Goal: Task Accomplishment & Management: Manage account settings

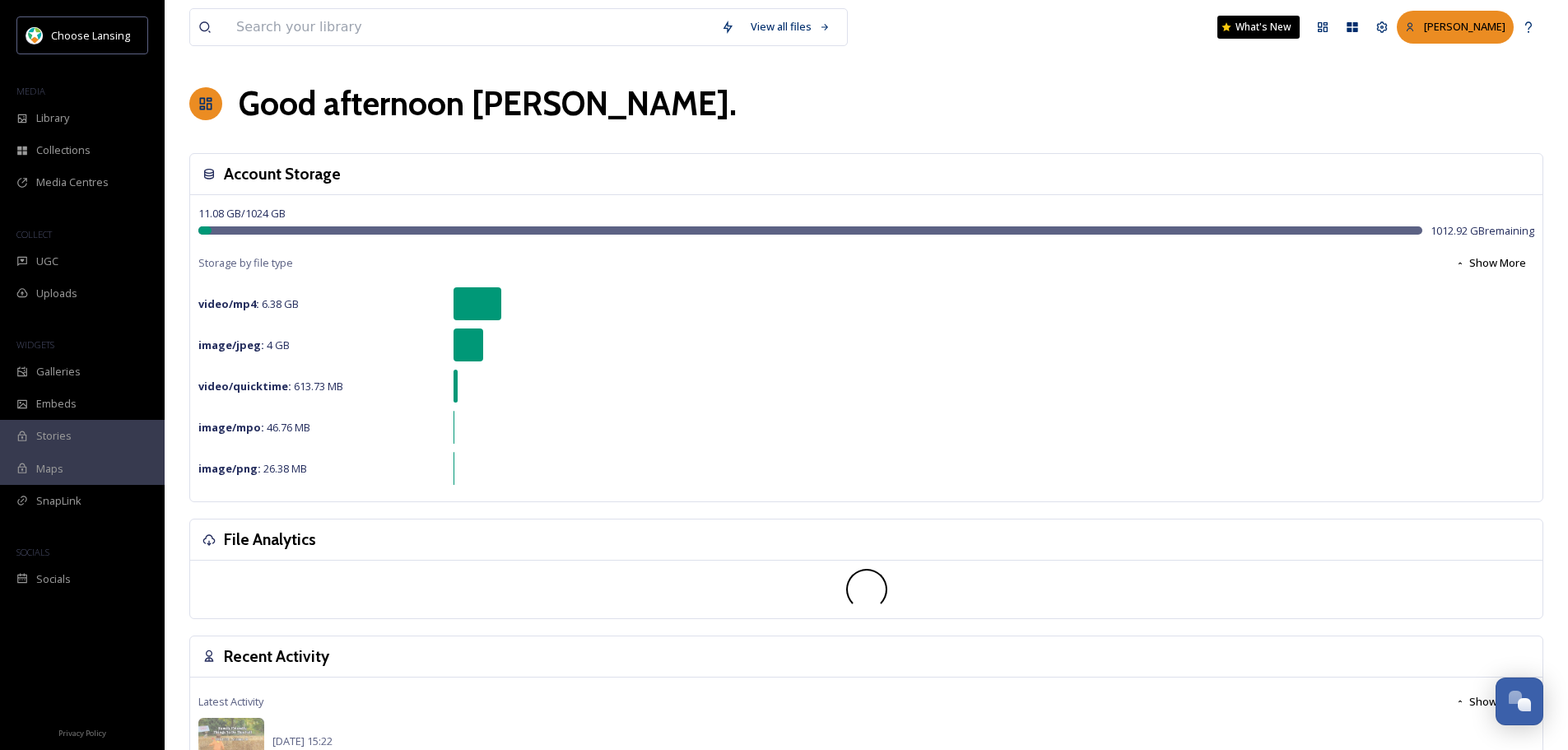
click at [1494, 32] on span "[PERSON_NAME]" at bounding box center [1464, 26] width 82 height 15
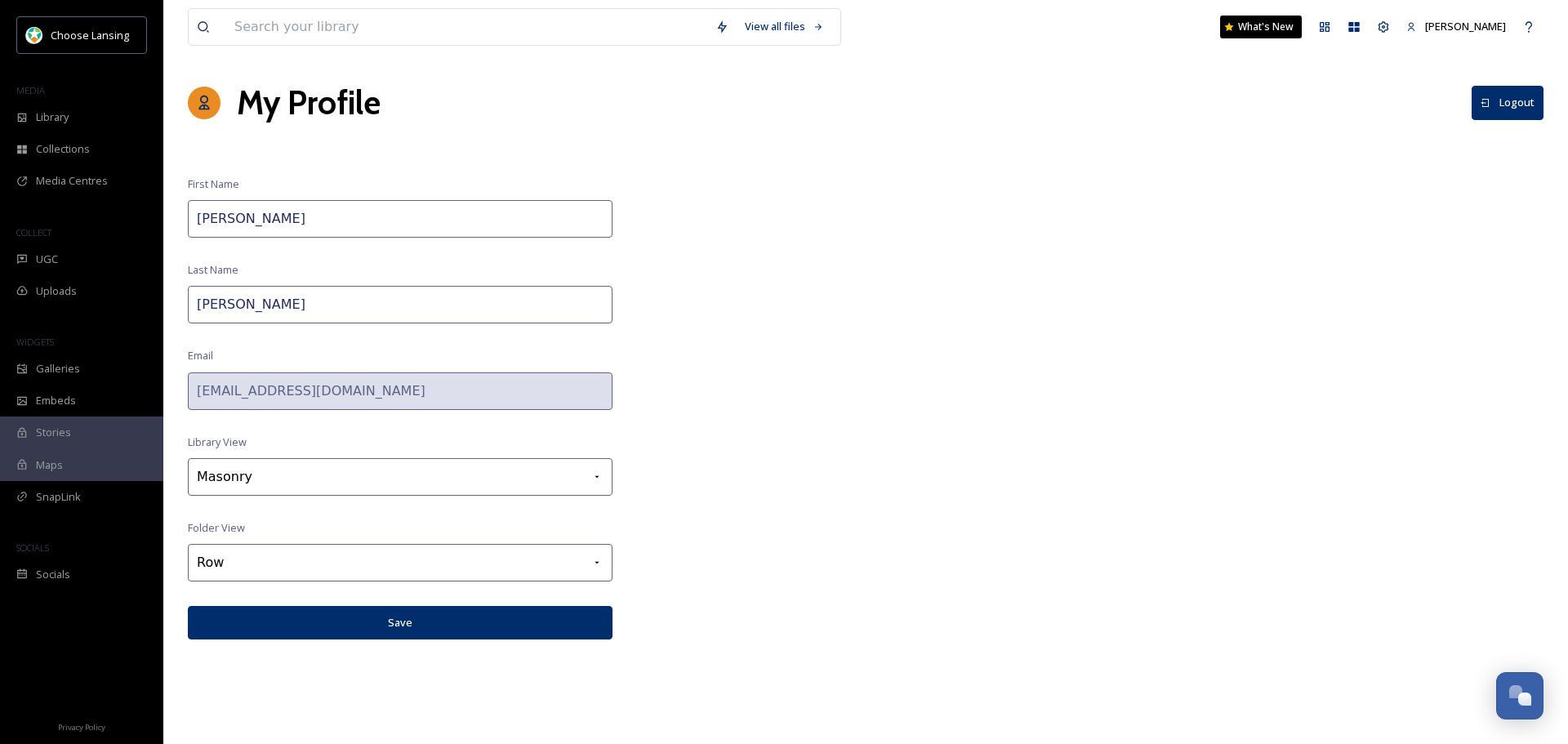
click at [1482, 32] on span "[PERSON_NAME]" at bounding box center [1465, 26] width 81 height 15
click at [1396, 28] on div "Team Settings" at bounding box center [1383, 27] width 29 height 29
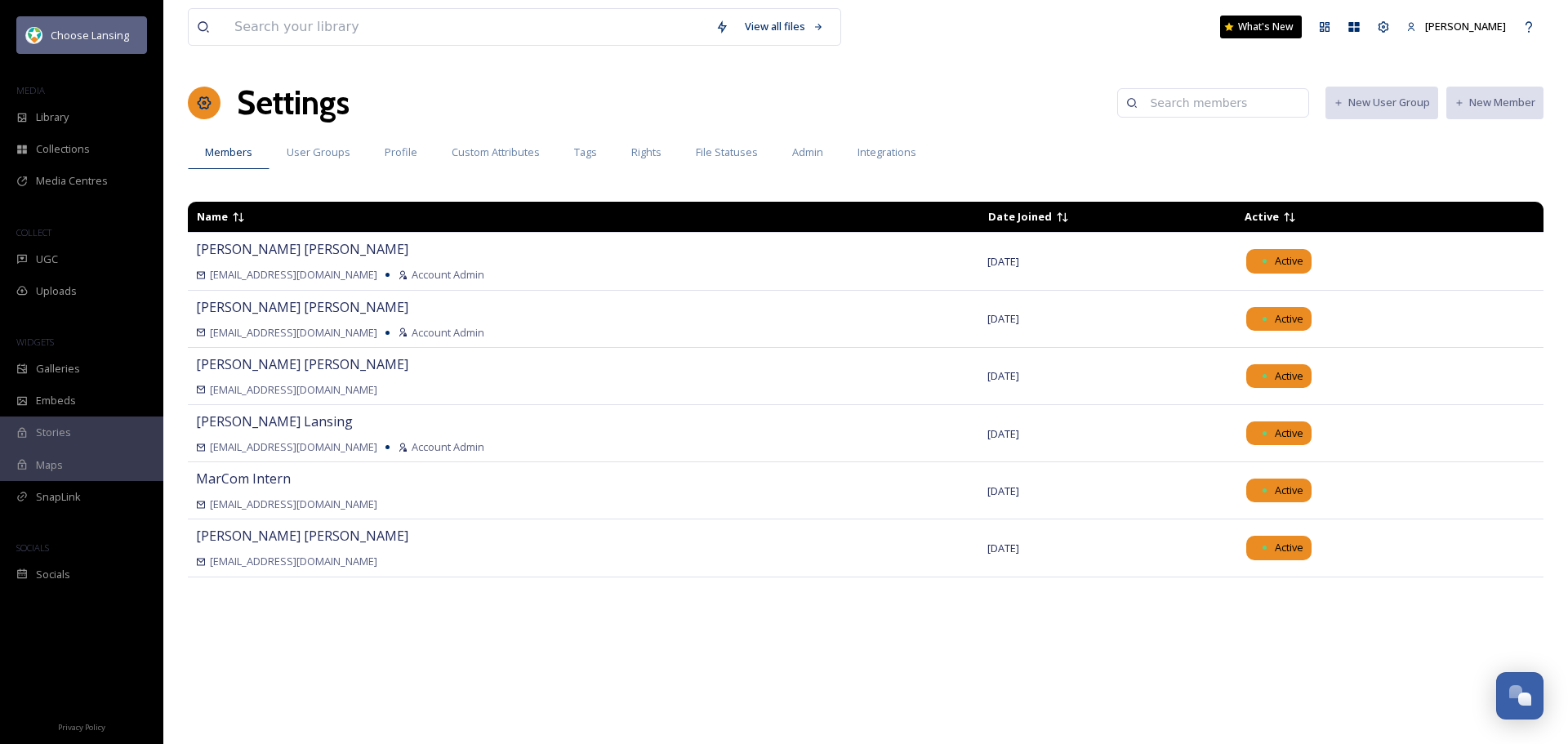
click at [106, 34] on span "Choose Lansing" at bounding box center [90, 35] width 79 height 15
click at [1478, 15] on div "[PERSON_NAME]" at bounding box center [1456, 27] width 116 height 32
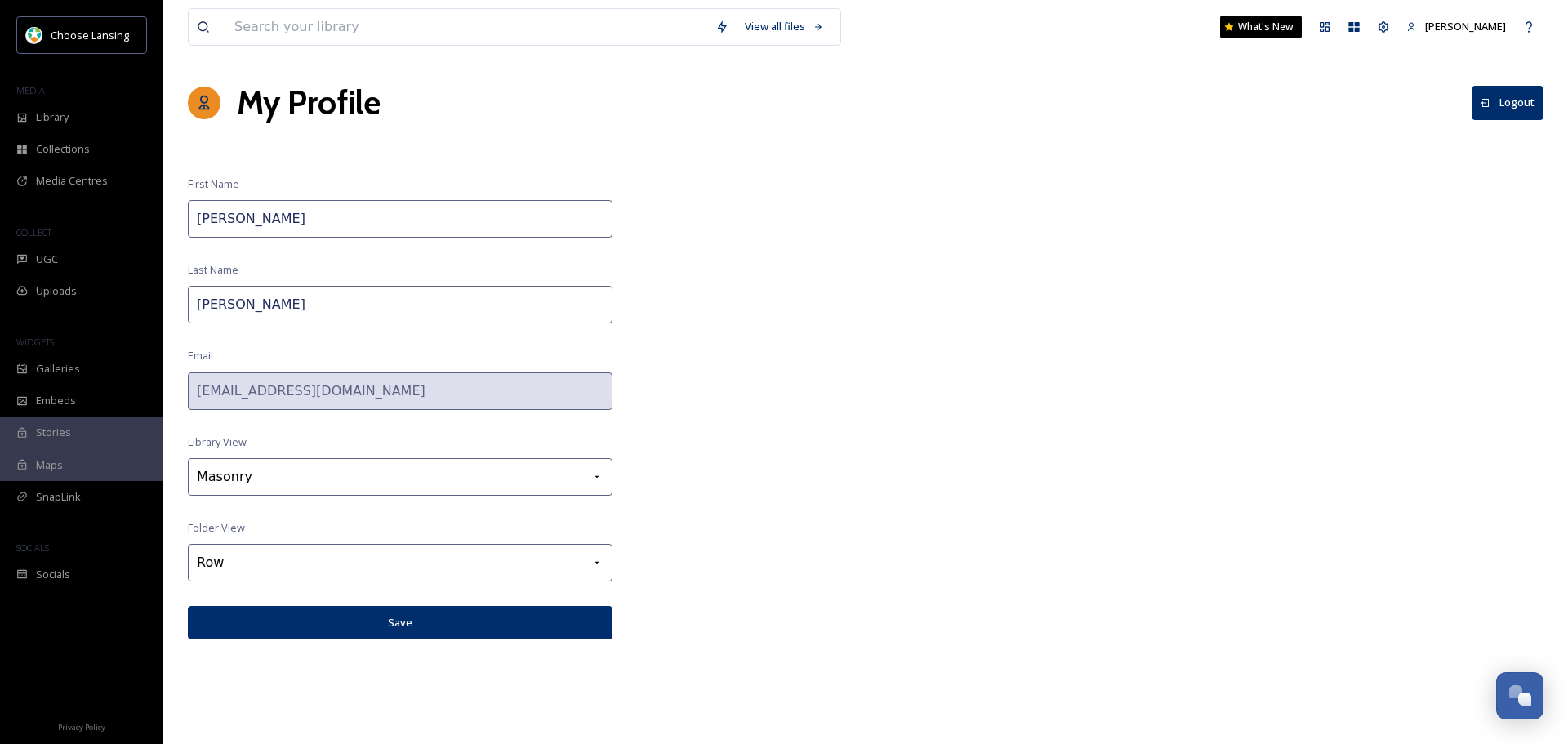
click at [1509, 111] on button "Logout" at bounding box center [1508, 102] width 72 height 34
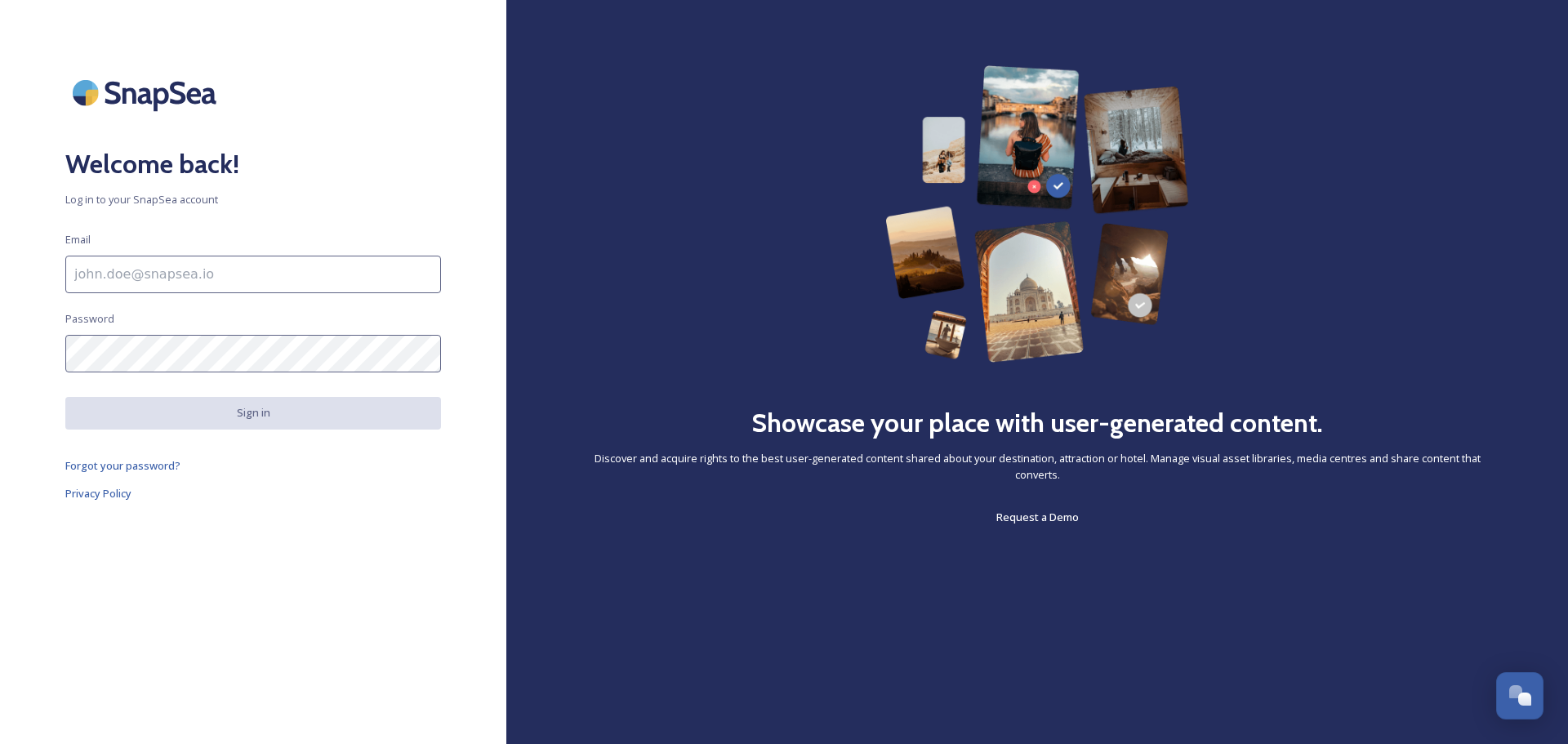
click at [188, 280] on input at bounding box center [253, 274] width 375 height 38
paste input "[EMAIL_ADDRESS][DOMAIN_NAME]"
type input "[EMAIL_ADDRESS][DOMAIN_NAME]"
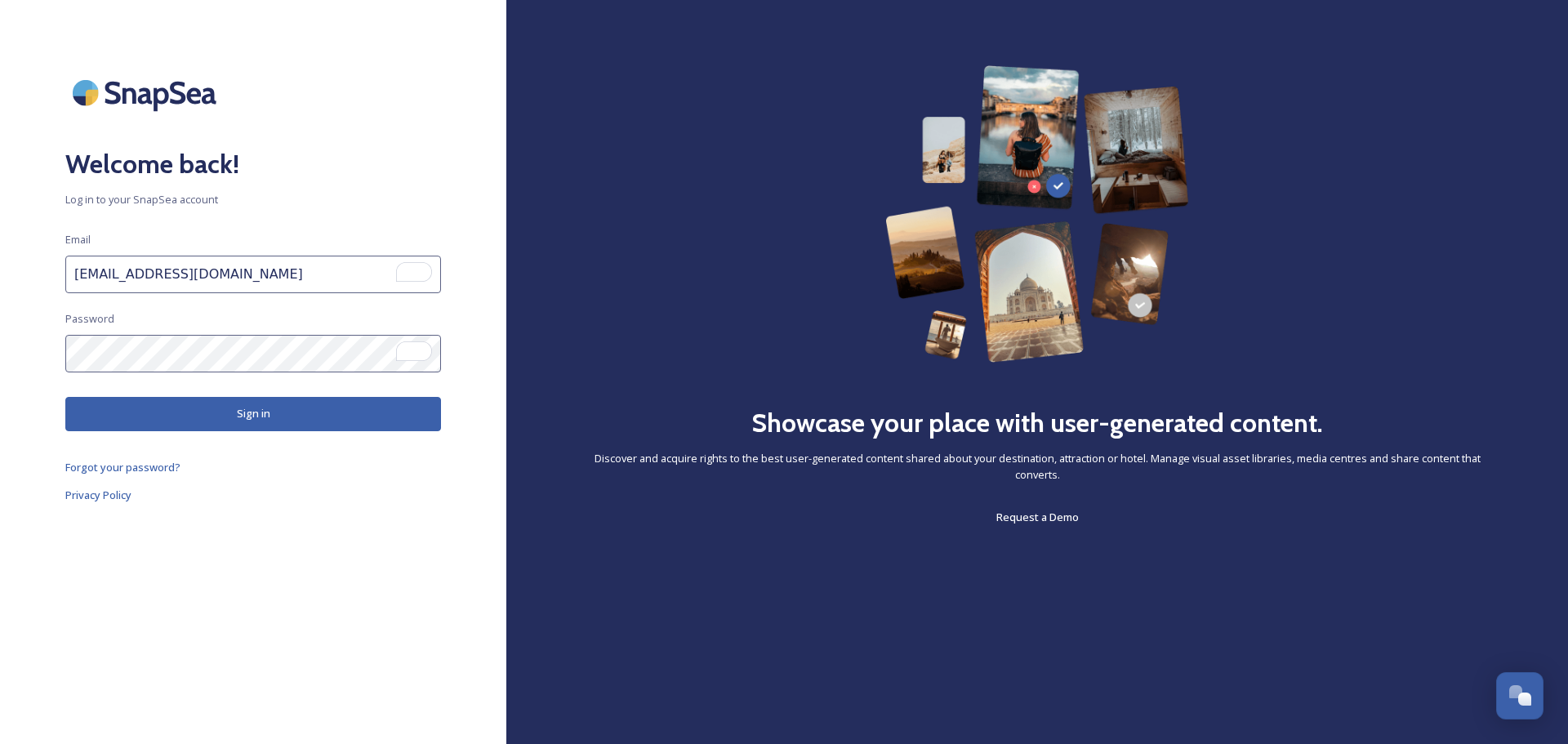
click at [223, 426] on button "Sign in" at bounding box center [253, 414] width 375 height 34
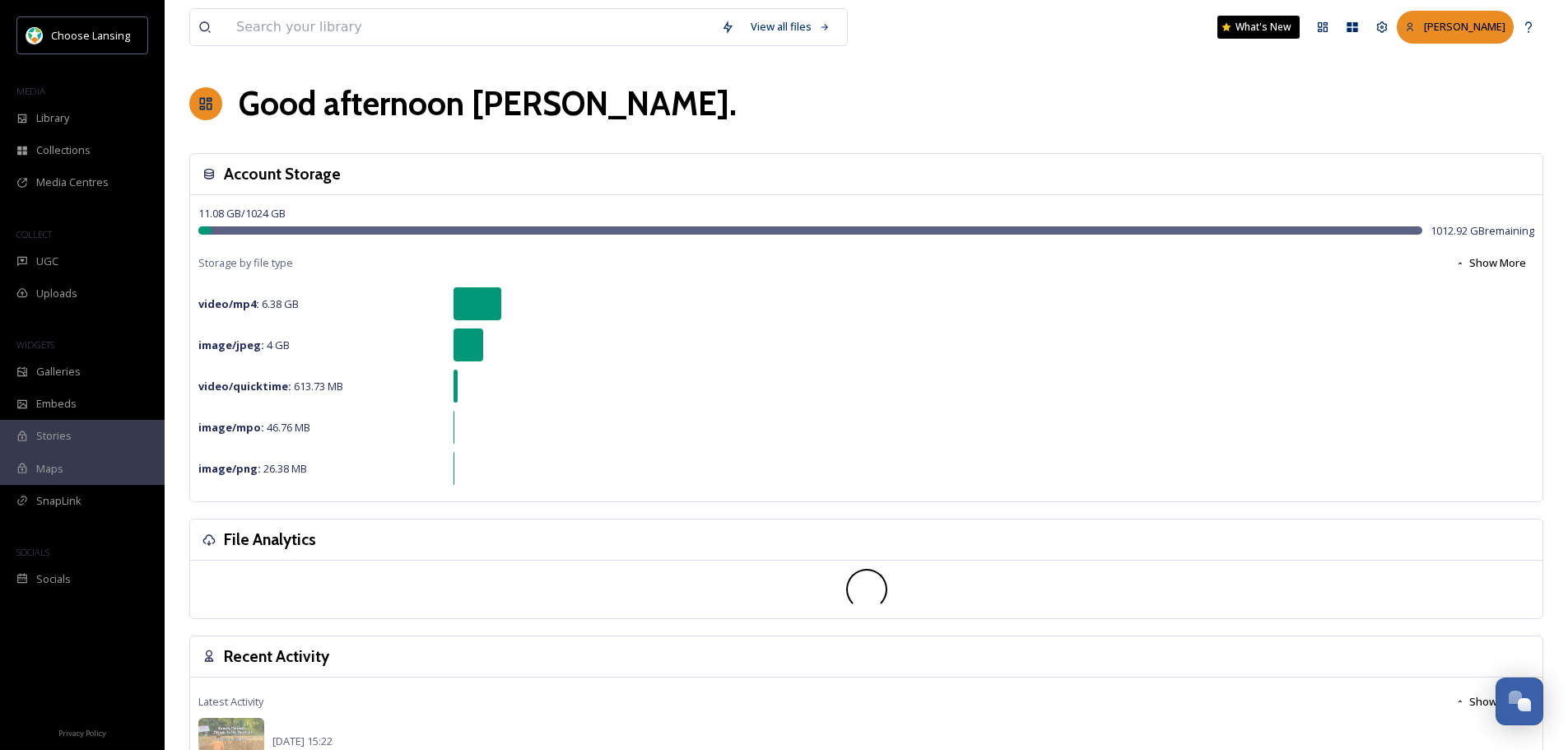
click at [1441, 15] on div "[PERSON_NAME]" at bounding box center [1455, 27] width 117 height 32
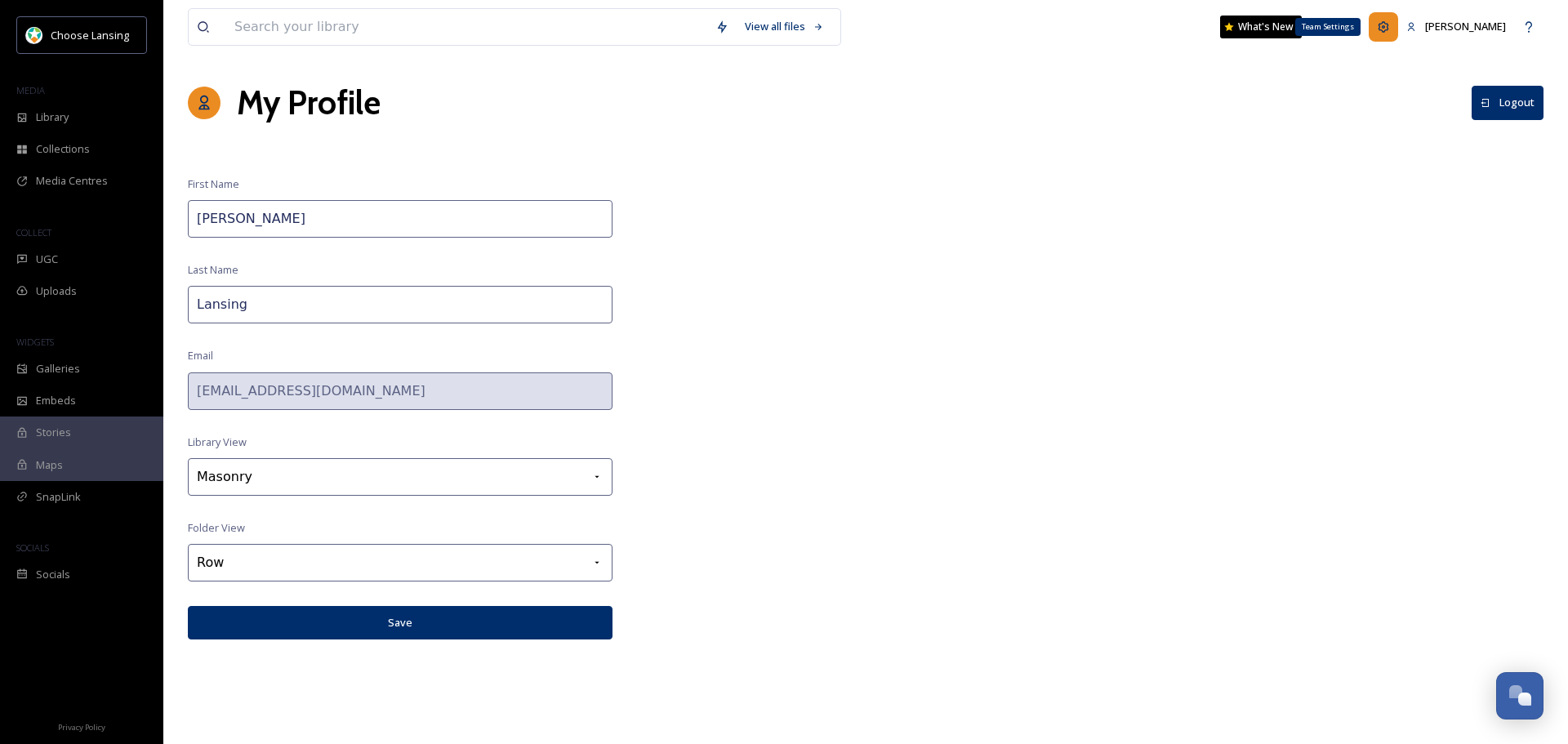
click at [1398, 23] on div "Team Settings" at bounding box center [1383, 27] width 29 height 29
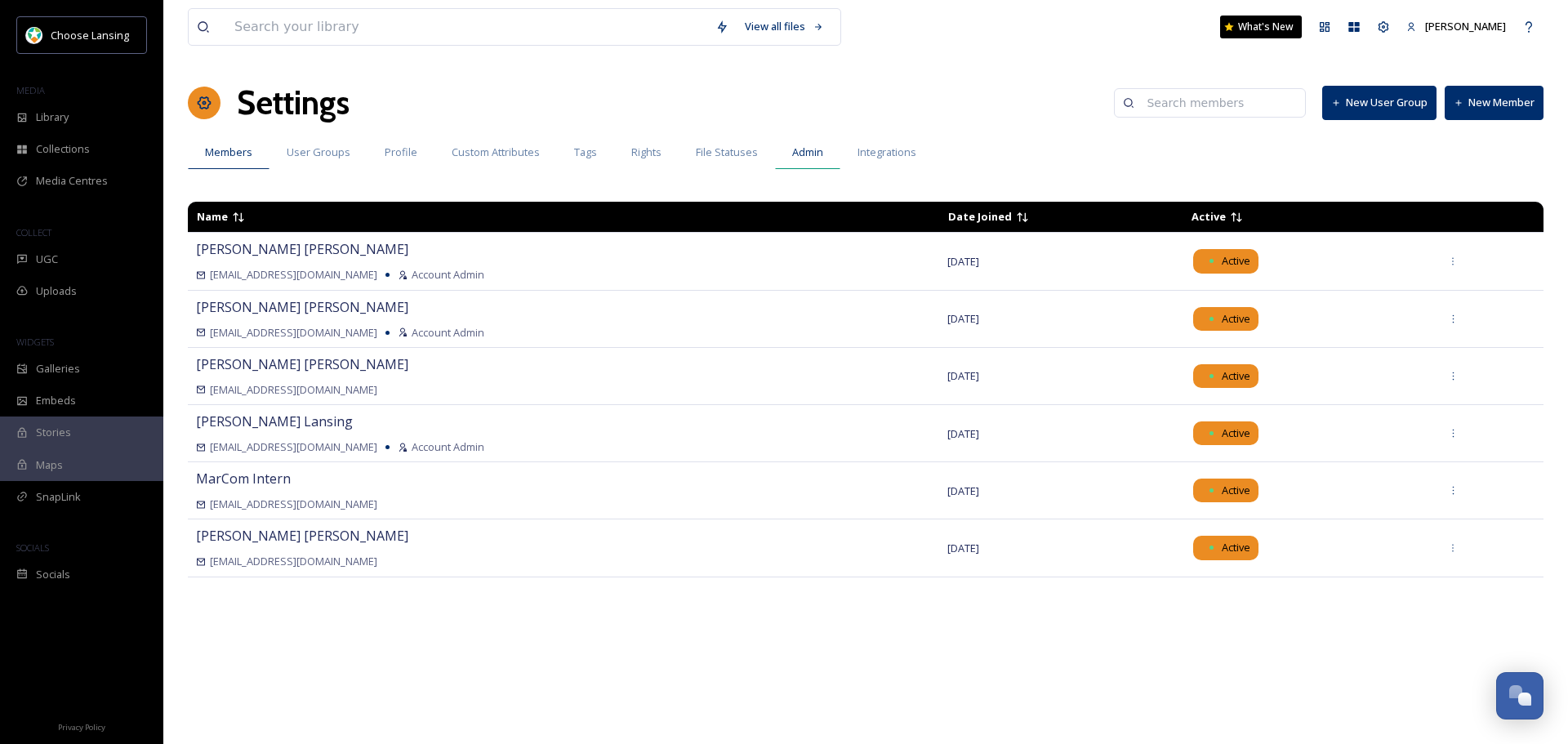
click at [794, 160] on span "Admin" at bounding box center [807, 152] width 31 height 16
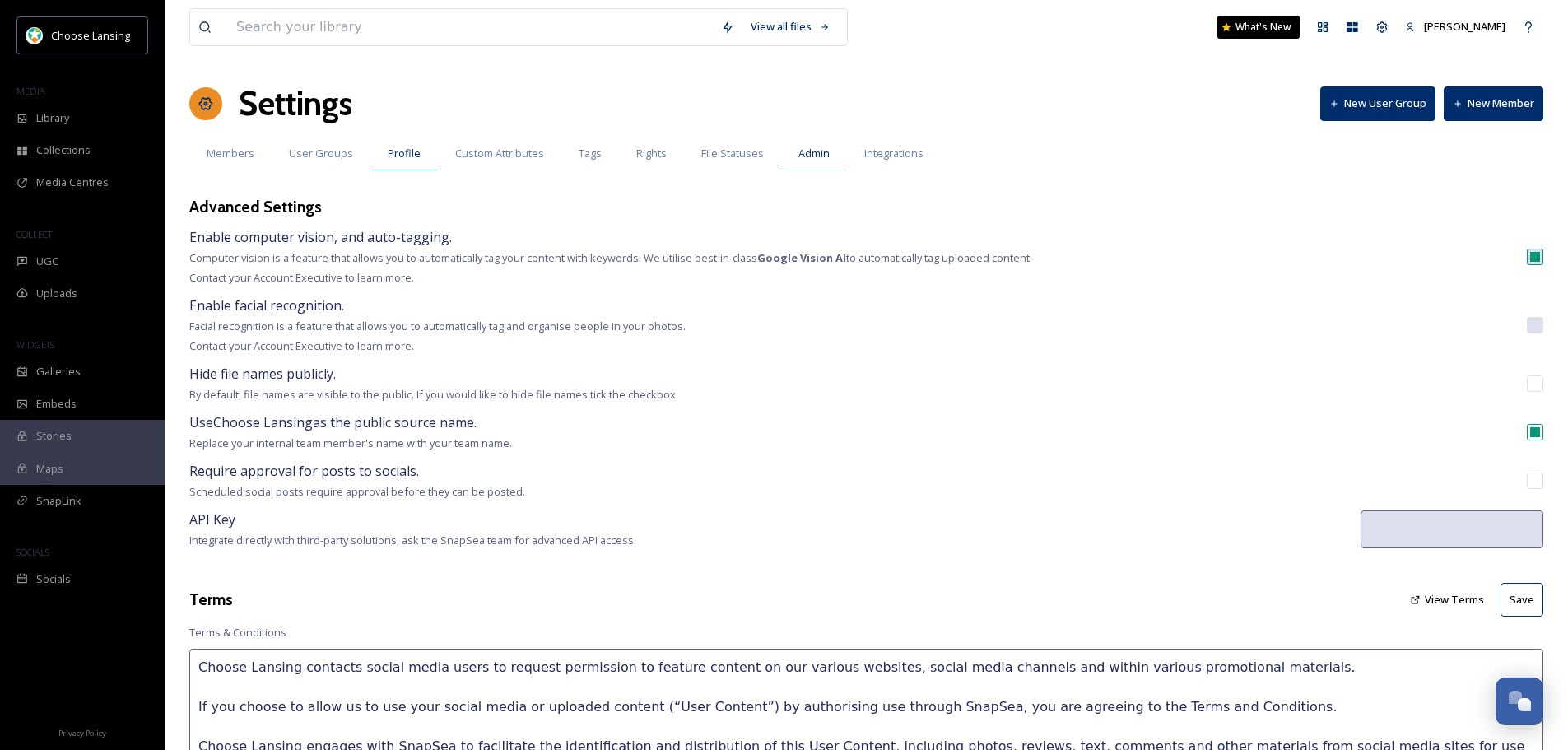
click at [423, 150] on div "Profile" at bounding box center [404, 154] width 68 height 34
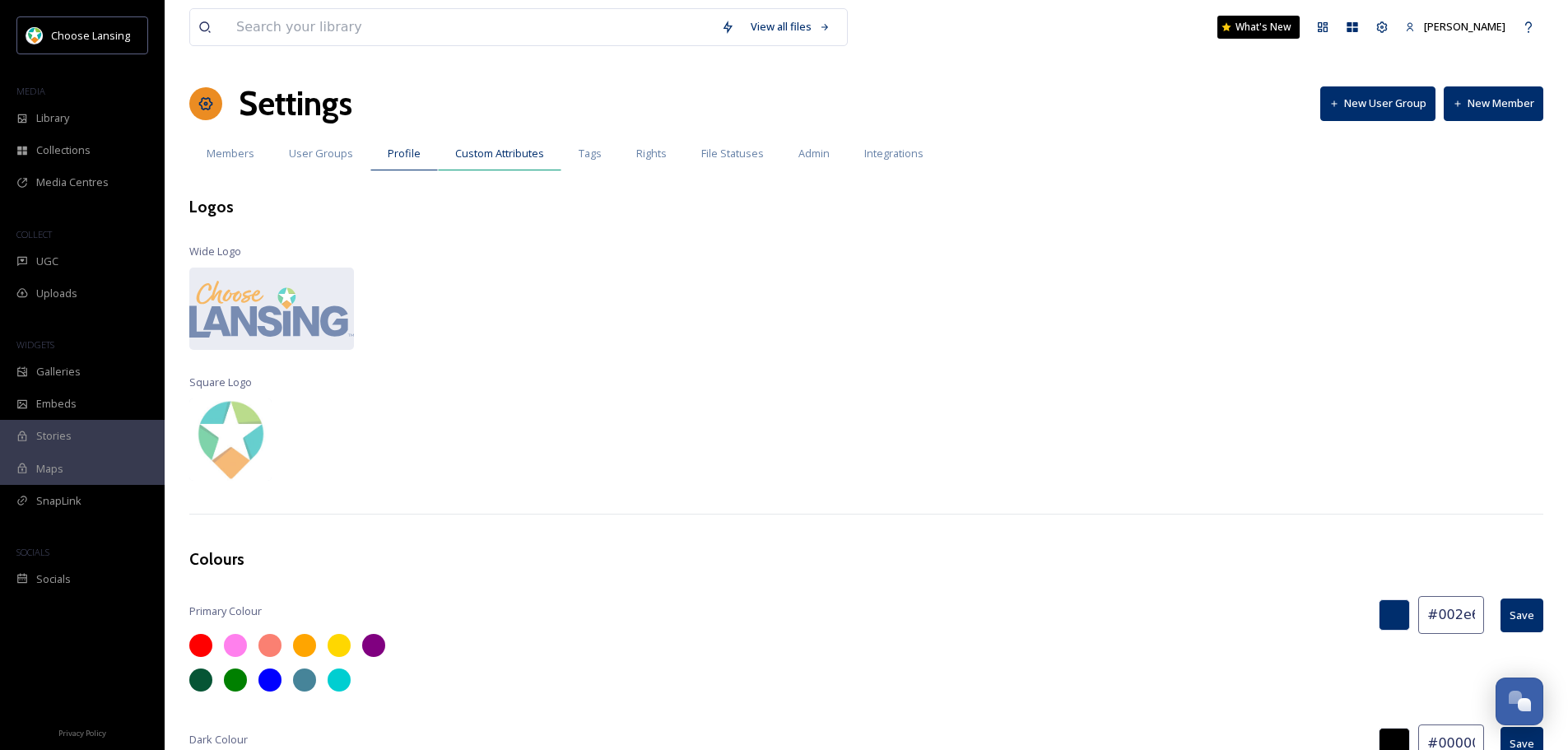
click at [515, 149] on span "Custom Attributes" at bounding box center [499, 154] width 89 height 16
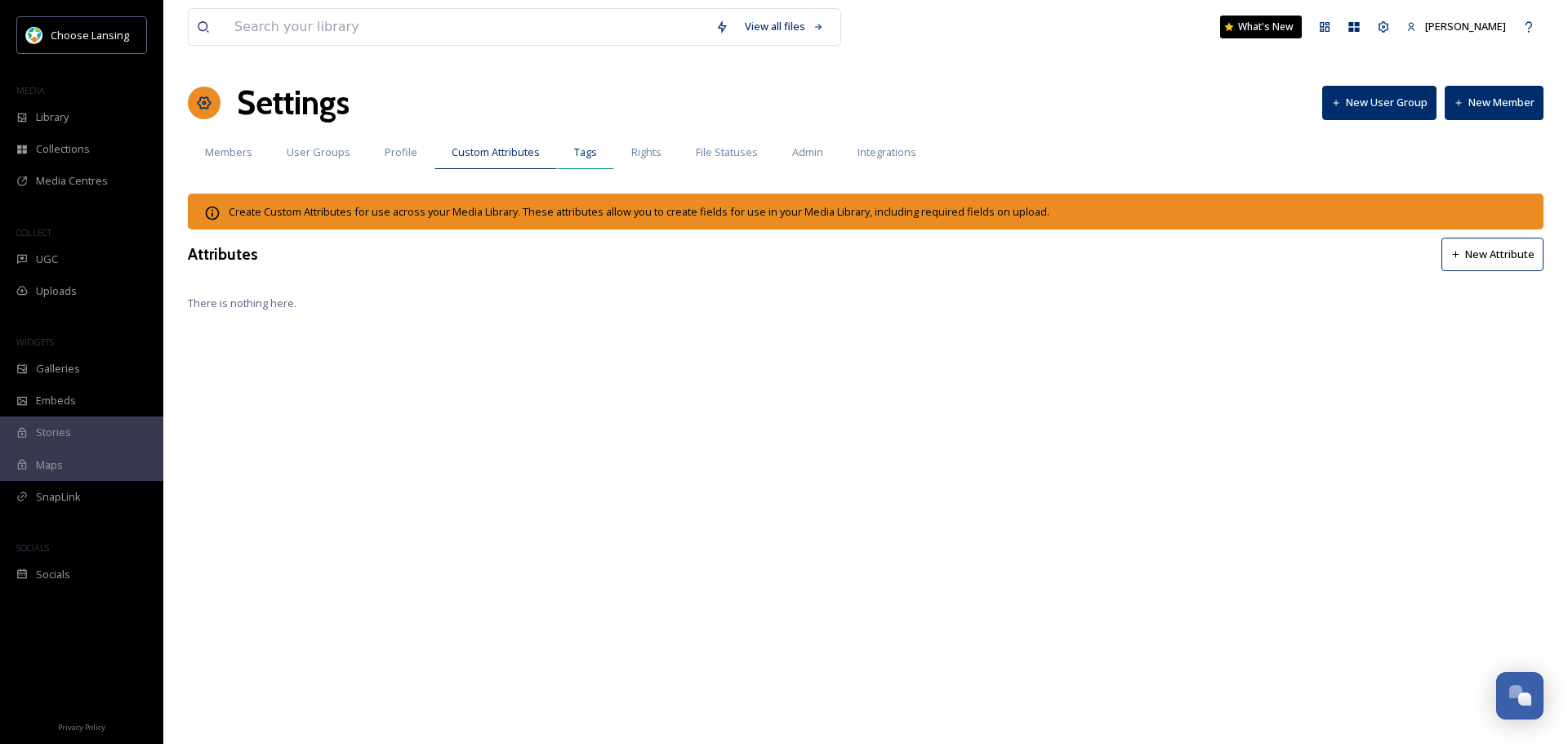
click at [596, 152] on div "Tags" at bounding box center [585, 152] width 57 height 34
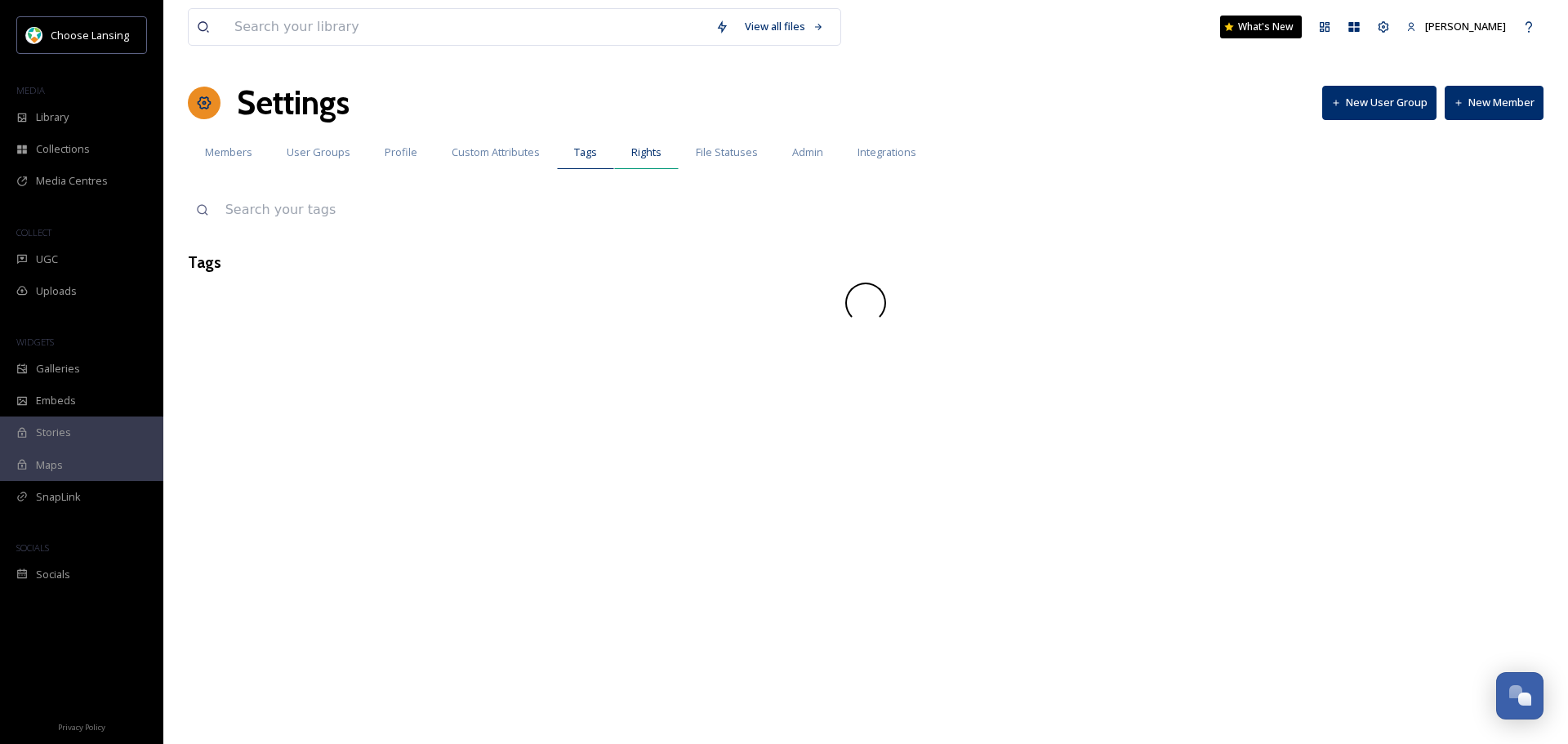
click at [668, 148] on div "Rights" at bounding box center [646, 152] width 64 height 34
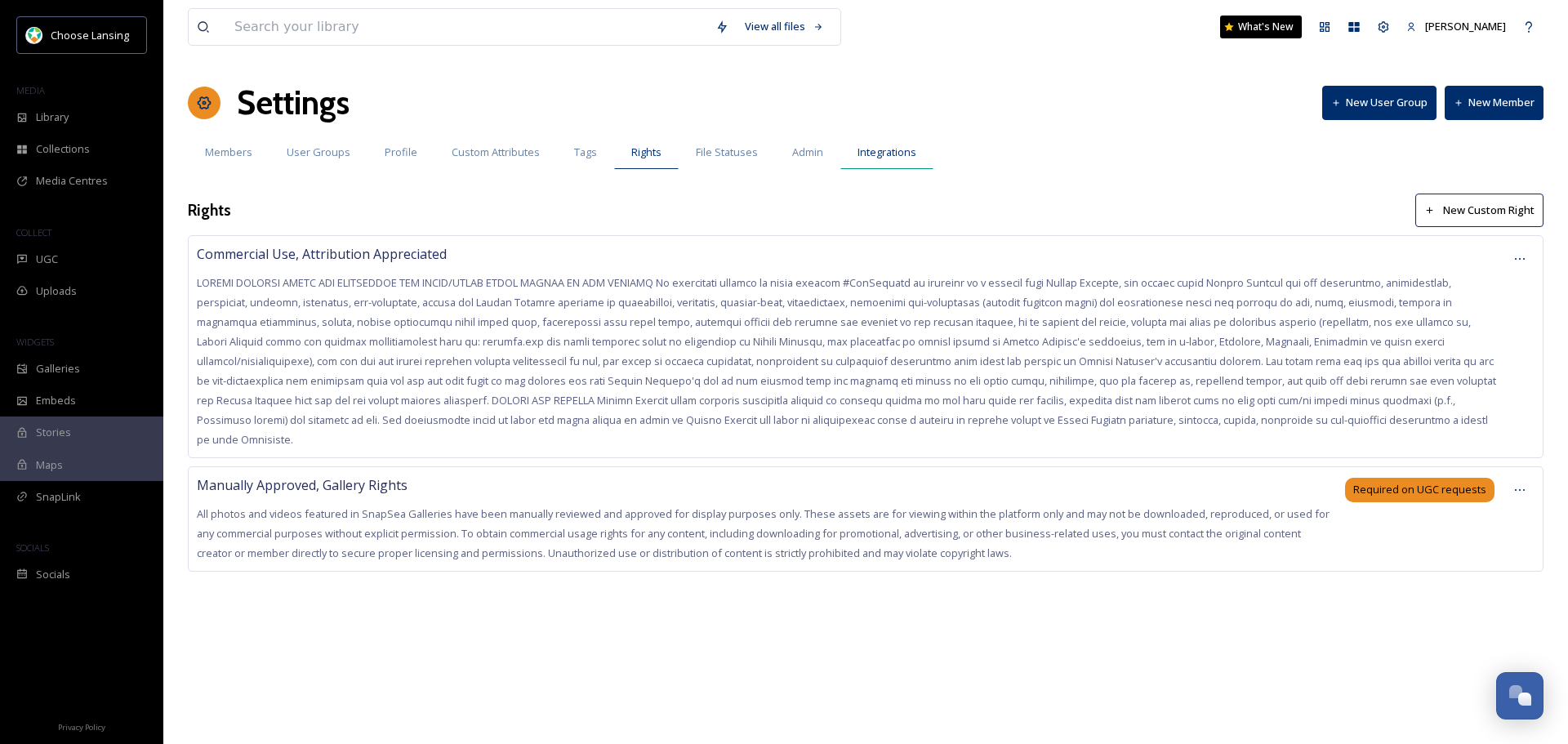
click at [883, 147] on span "Integrations" at bounding box center [887, 152] width 59 height 16
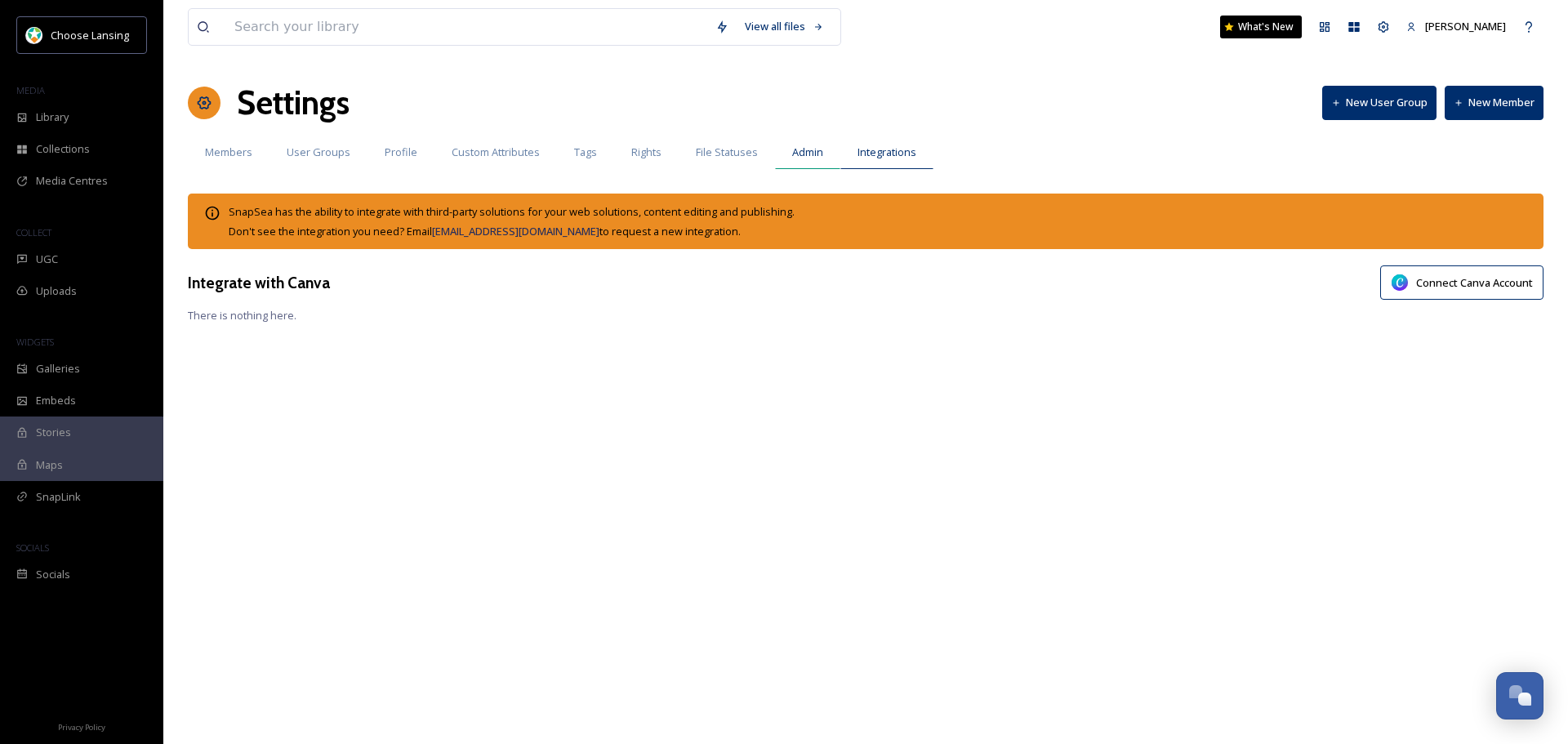
click at [780, 137] on div "Admin" at bounding box center [807, 152] width 65 height 34
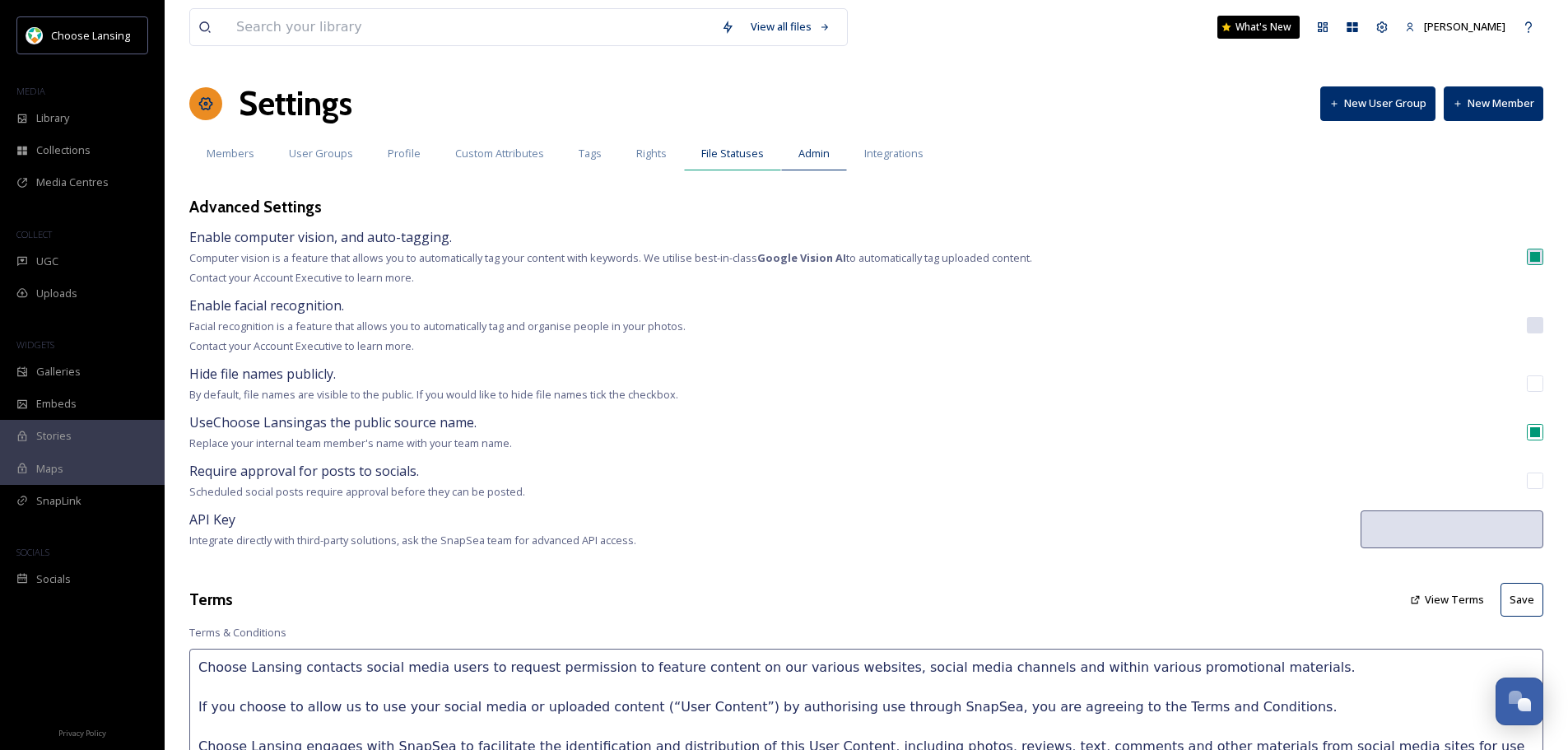
click at [705, 149] on span "File Statuses" at bounding box center [733, 154] width 62 height 16
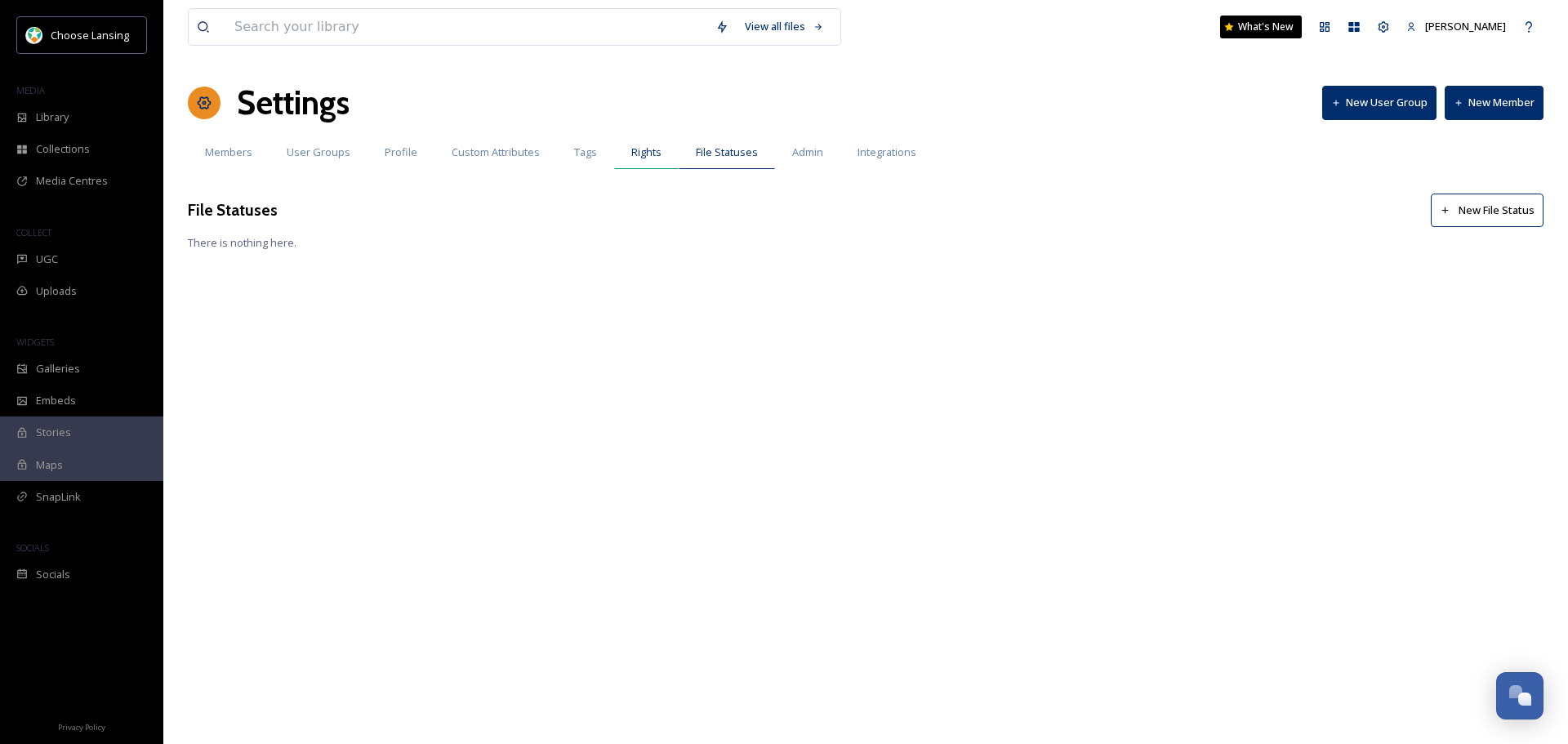
click at [626, 149] on div "Rights" at bounding box center [646, 152] width 64 height 34
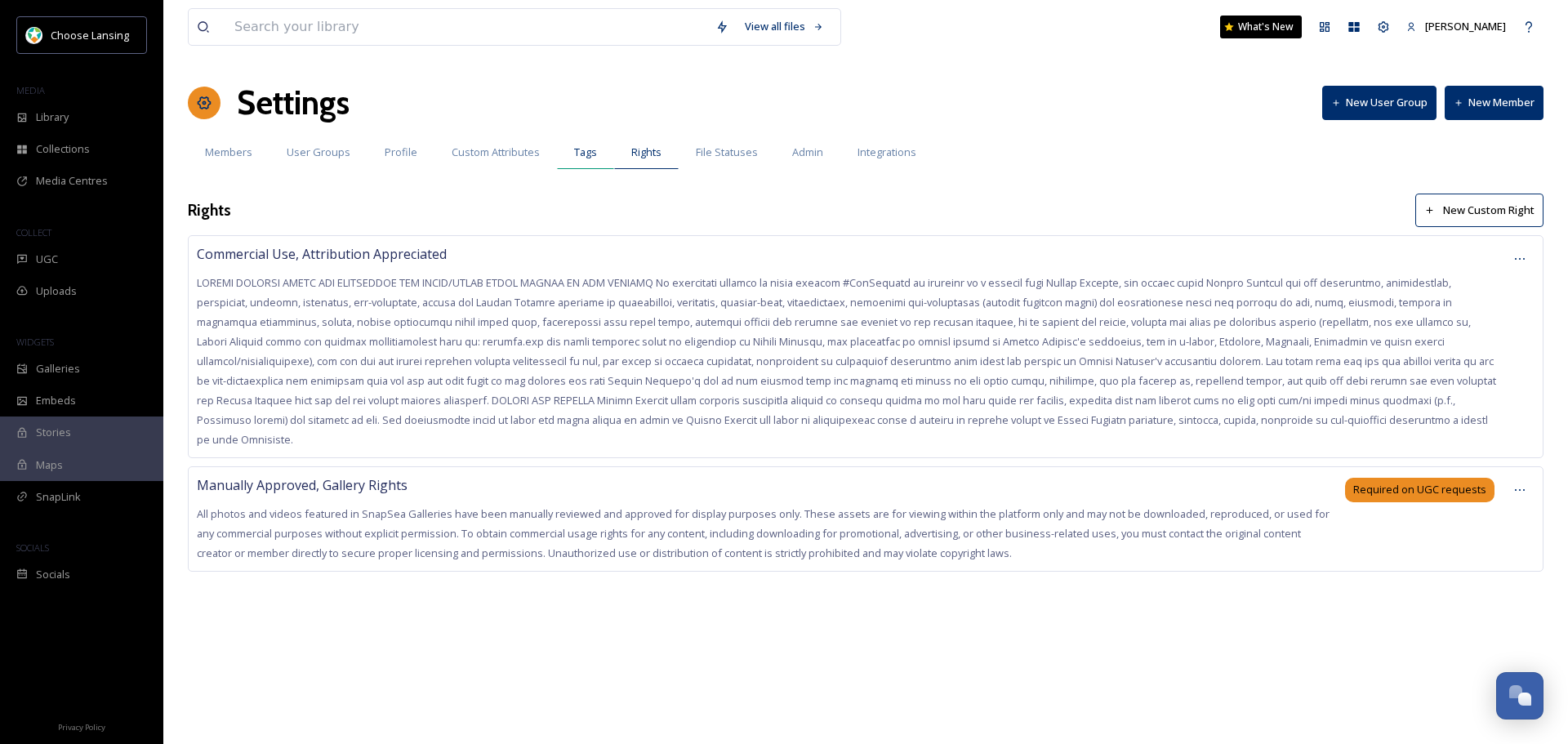
click at [601, 152] on div "Tags" at bounding box center [585, 152] width 57 height 34
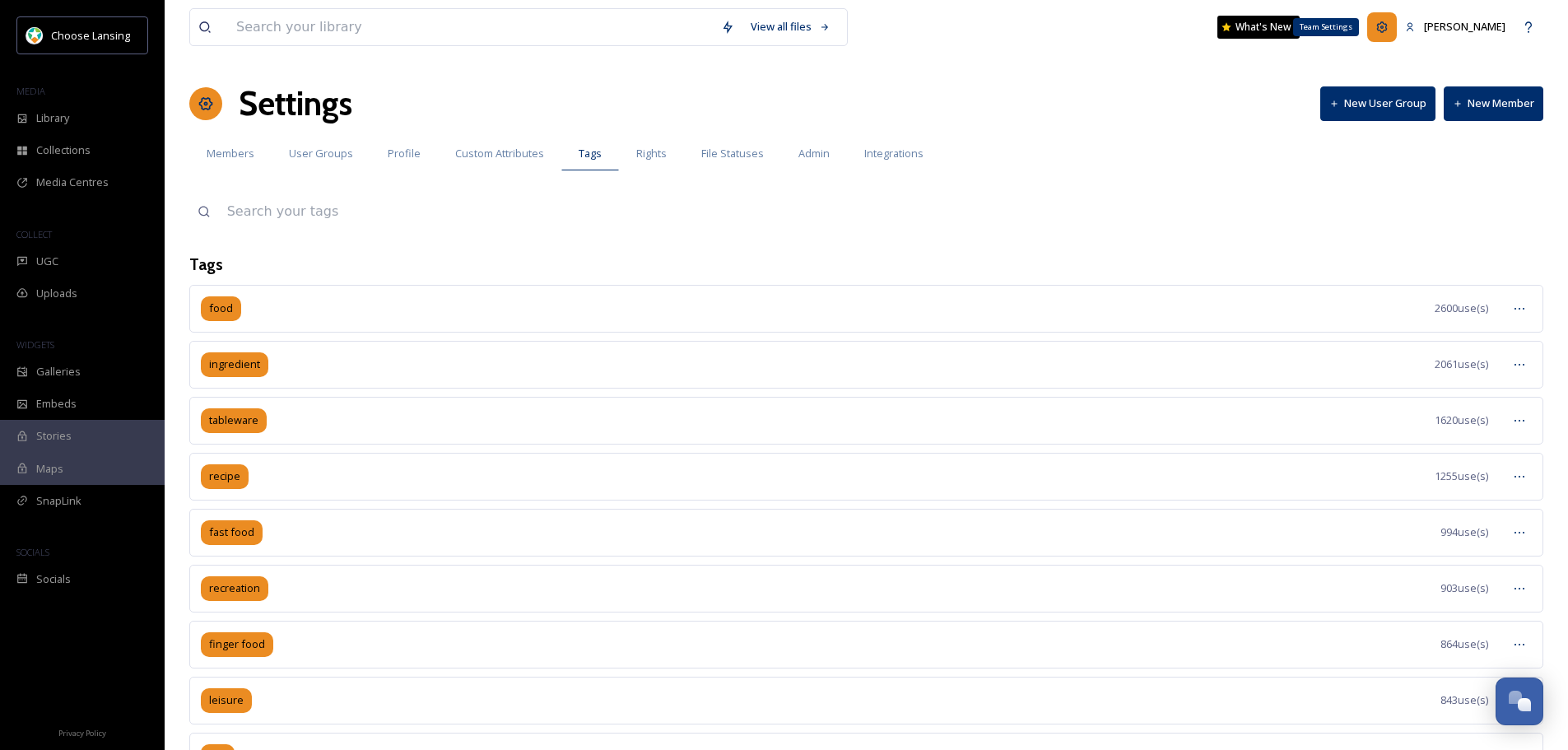
click at [1392, 25] on div "Team Settings" at bounding box center [1381, 27] width 30 height 30
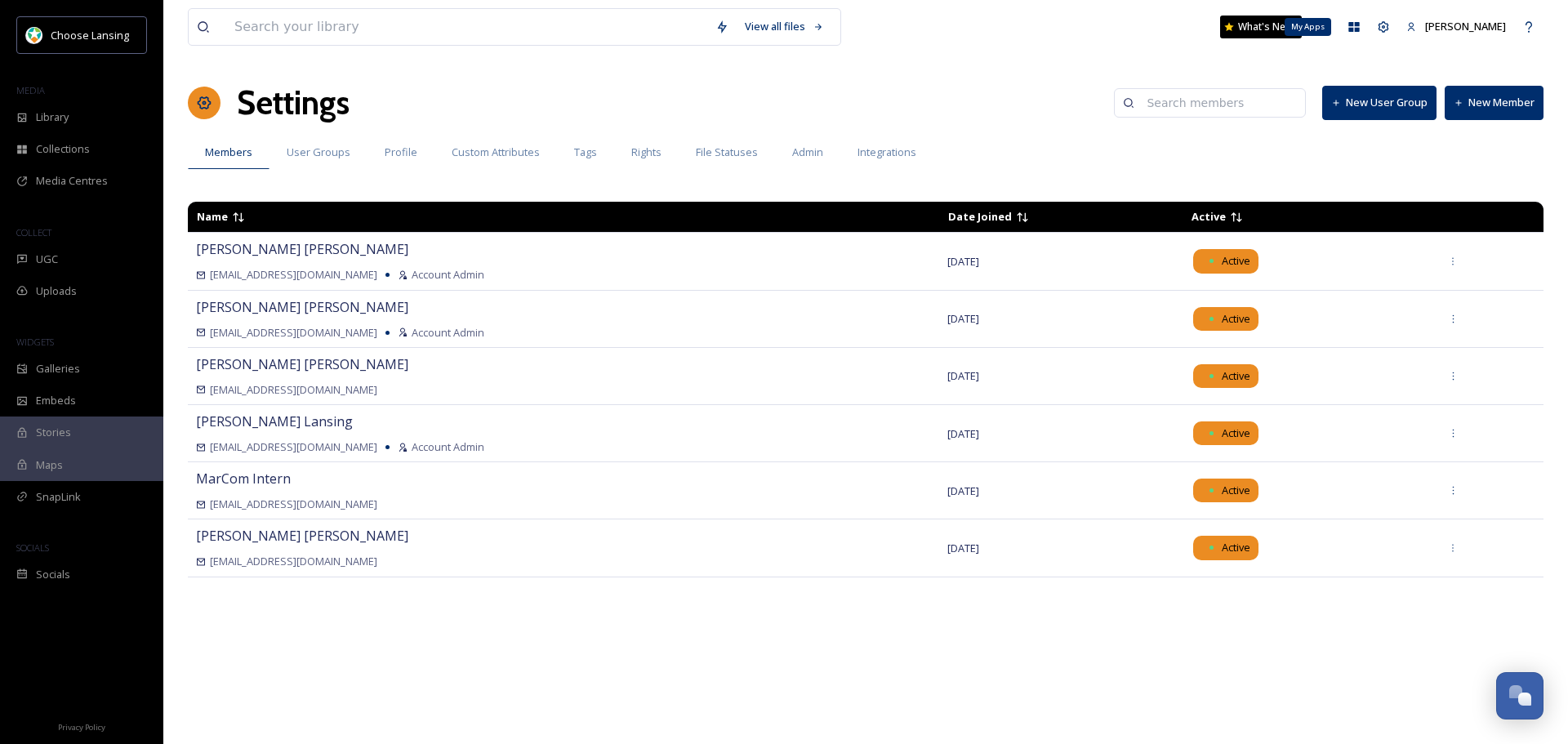
click at [1369, 25] on div "My Apps" at bounding box center [1354, 27] width 29 height 29
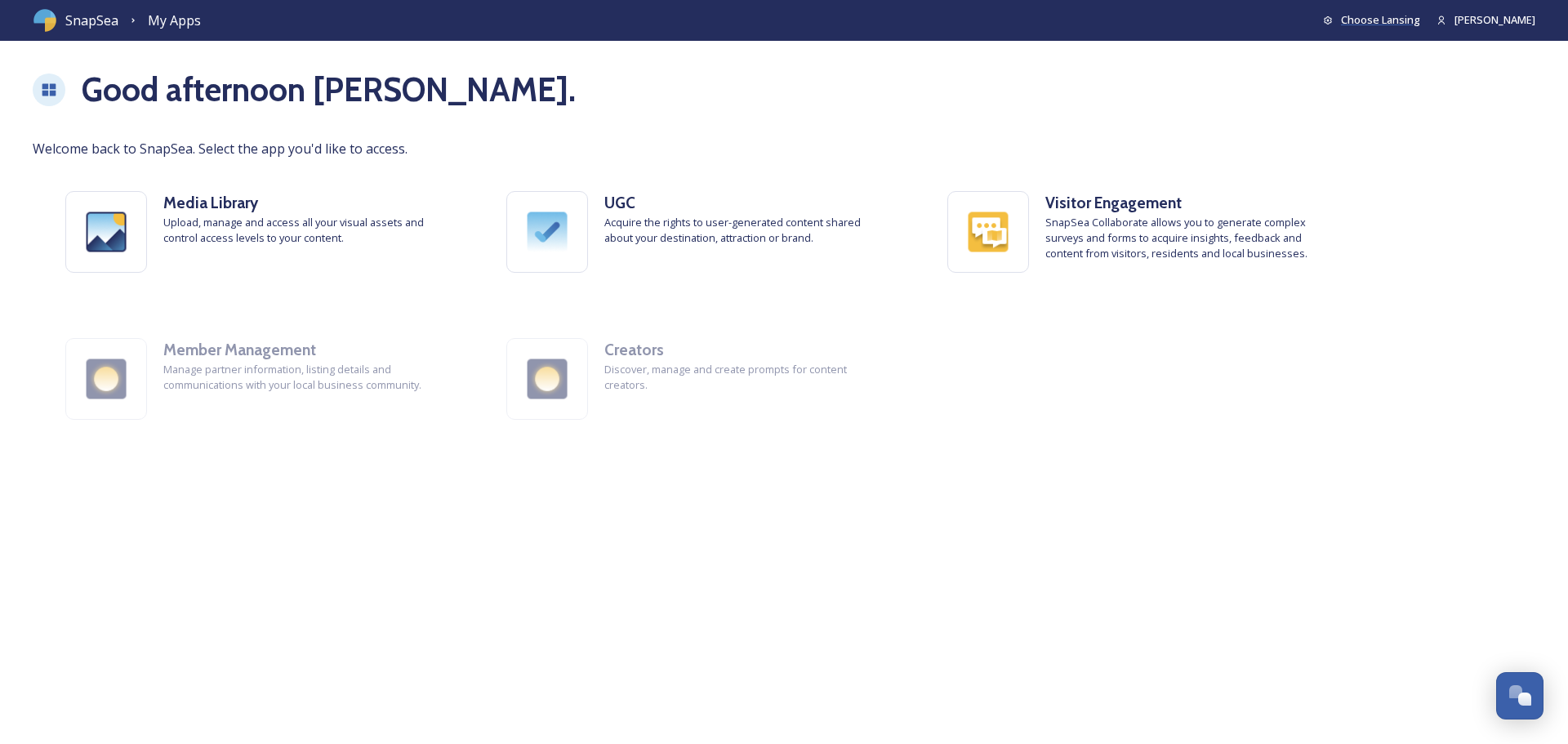
click at [1418, 20] on span "Choose Lansing" at bounding box center [1380, 20] width 80 height 15
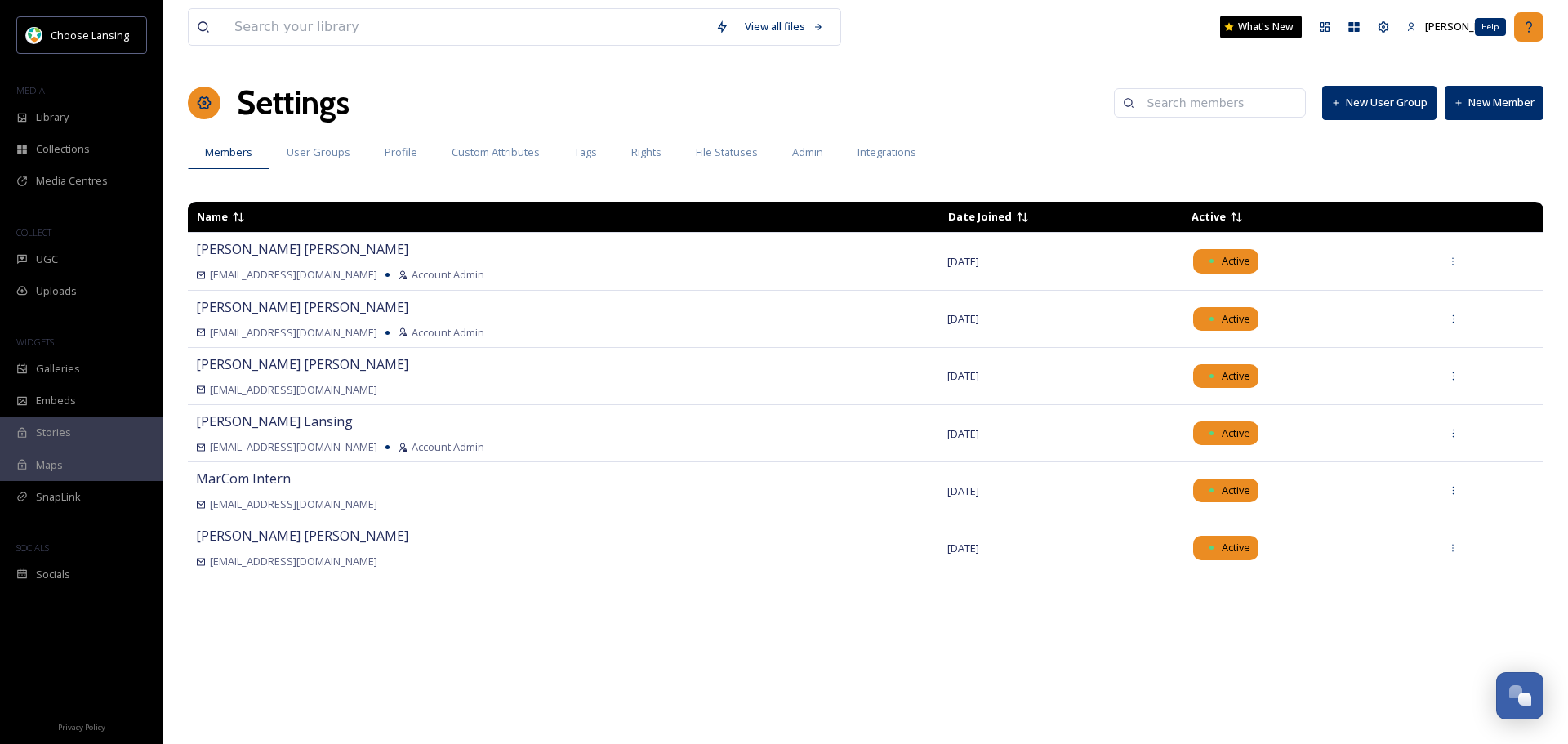
click at [1529, 23] on icon at bounding box center [1529, 27] width 13 height 13
click at [1490, 24] on span "[PERSON_NAME]" at bounding box center [1465, 26] width 81 height 15
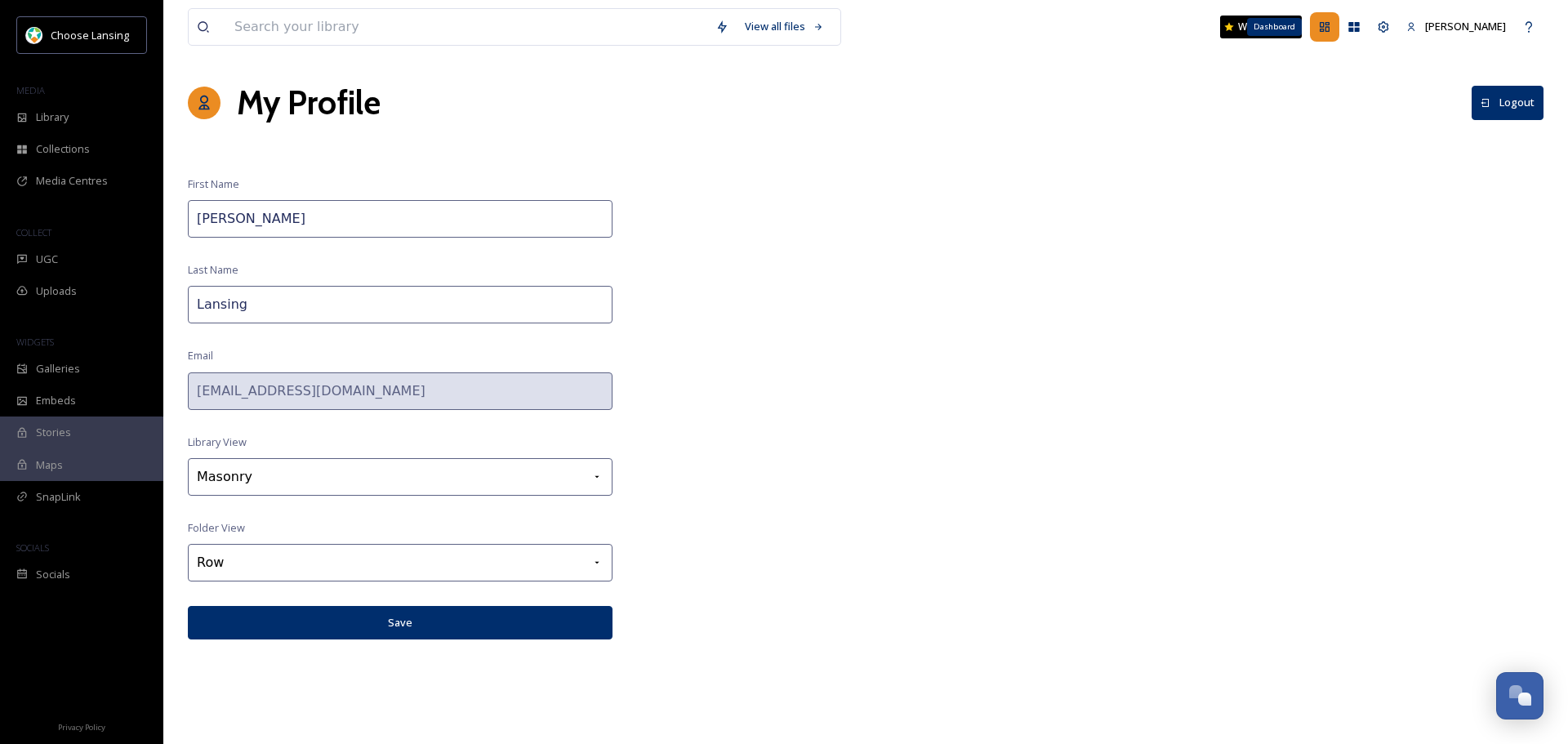
click at [1335, 29] on div "Dashboard" at bounding box center [1324, 27] width 29 height 29
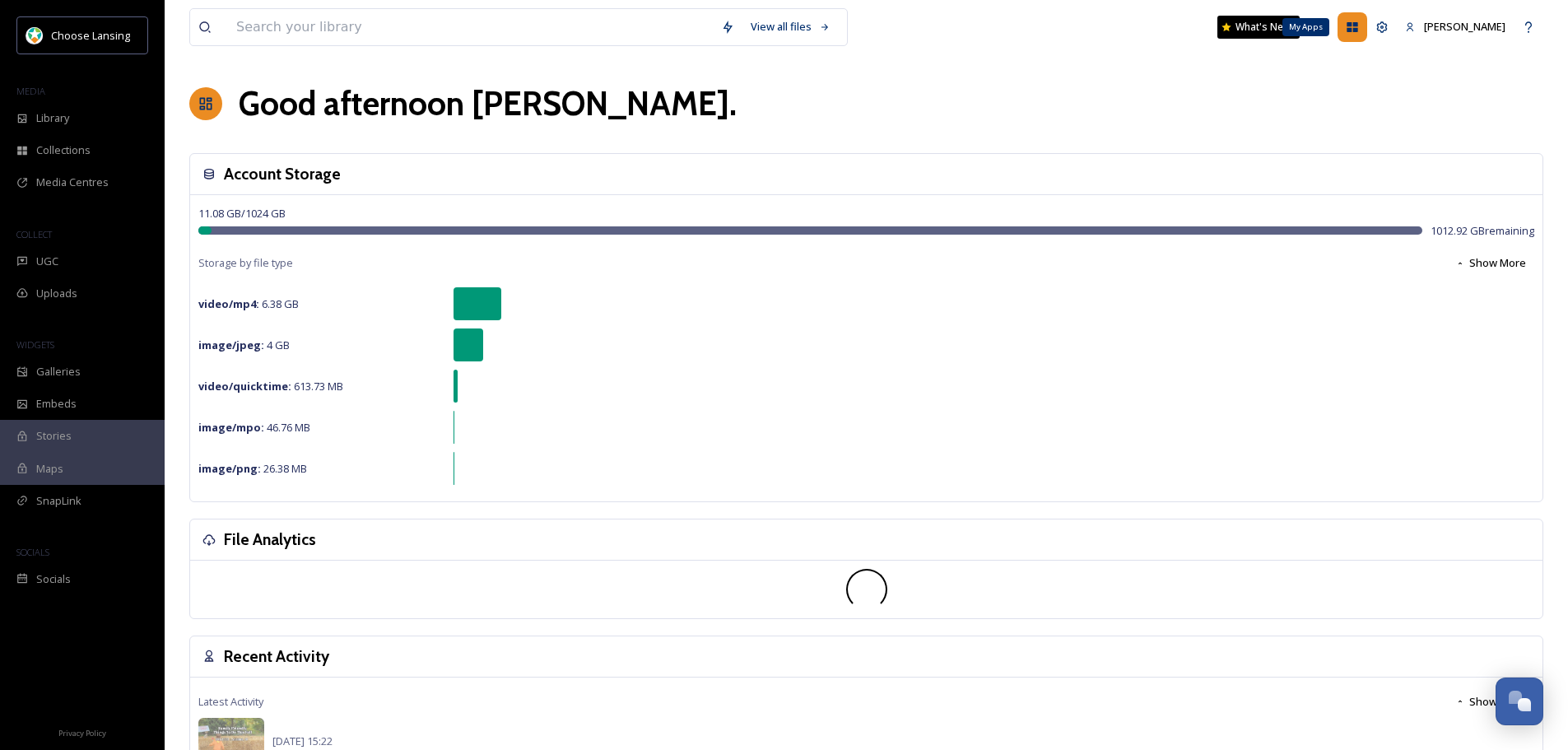
click at [1367, 28] on div "My Apps" at bounding box center [1352, 27] width 30 height 30
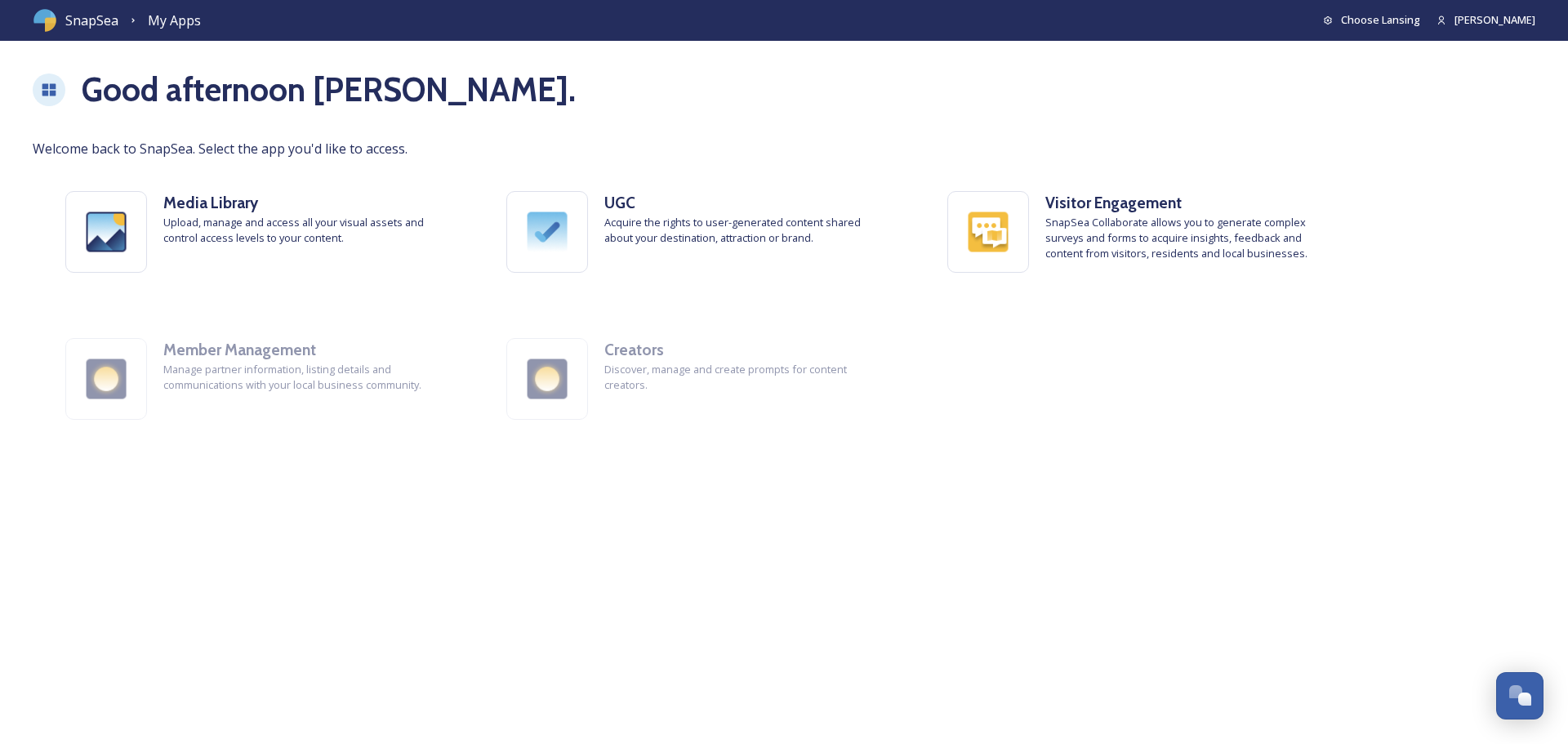
click at [1444, 17] on icon at bounding box center [1442, 20] width 7 height 9
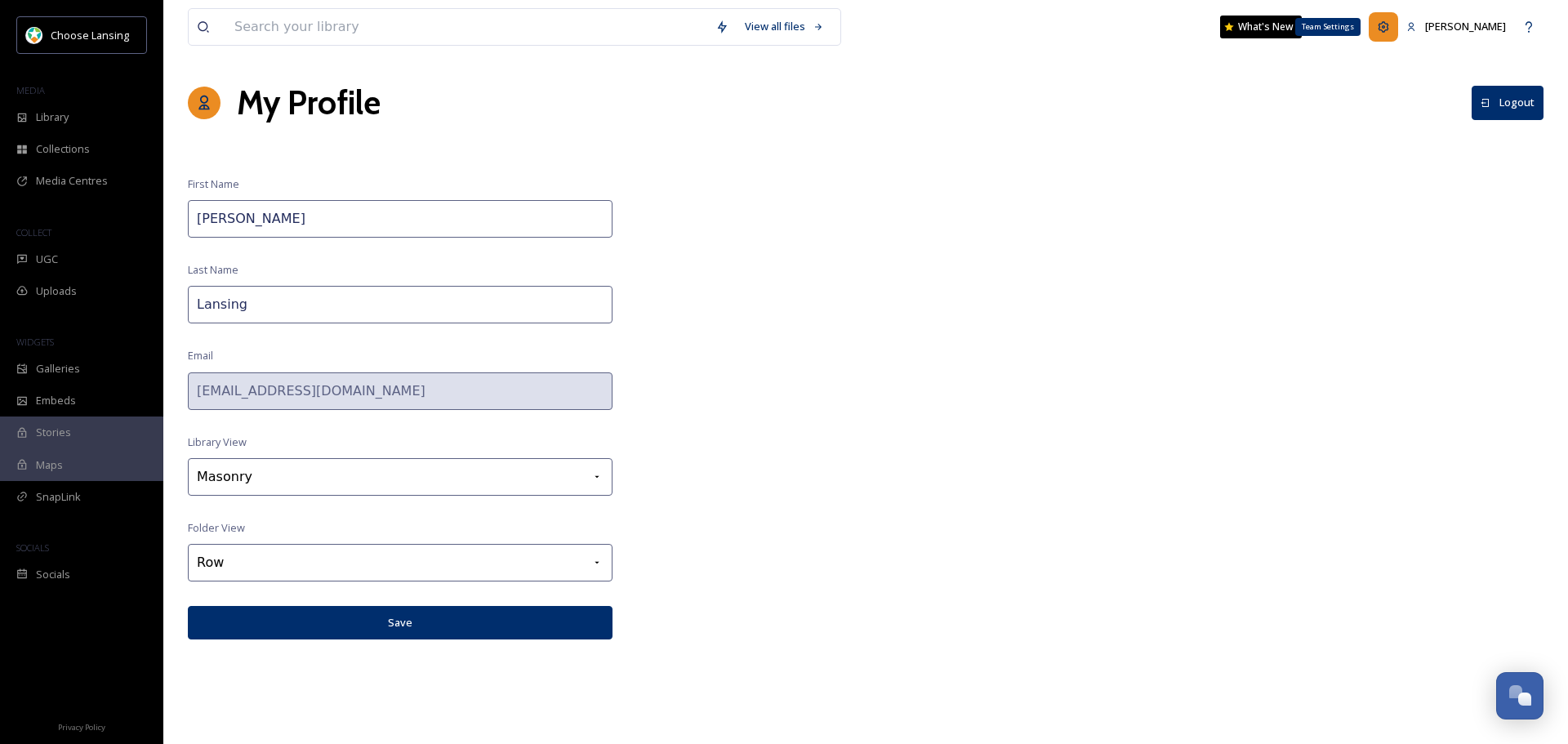
click at [1389, 24] on icon at bounding box center [1383, 26] width 11 height 11
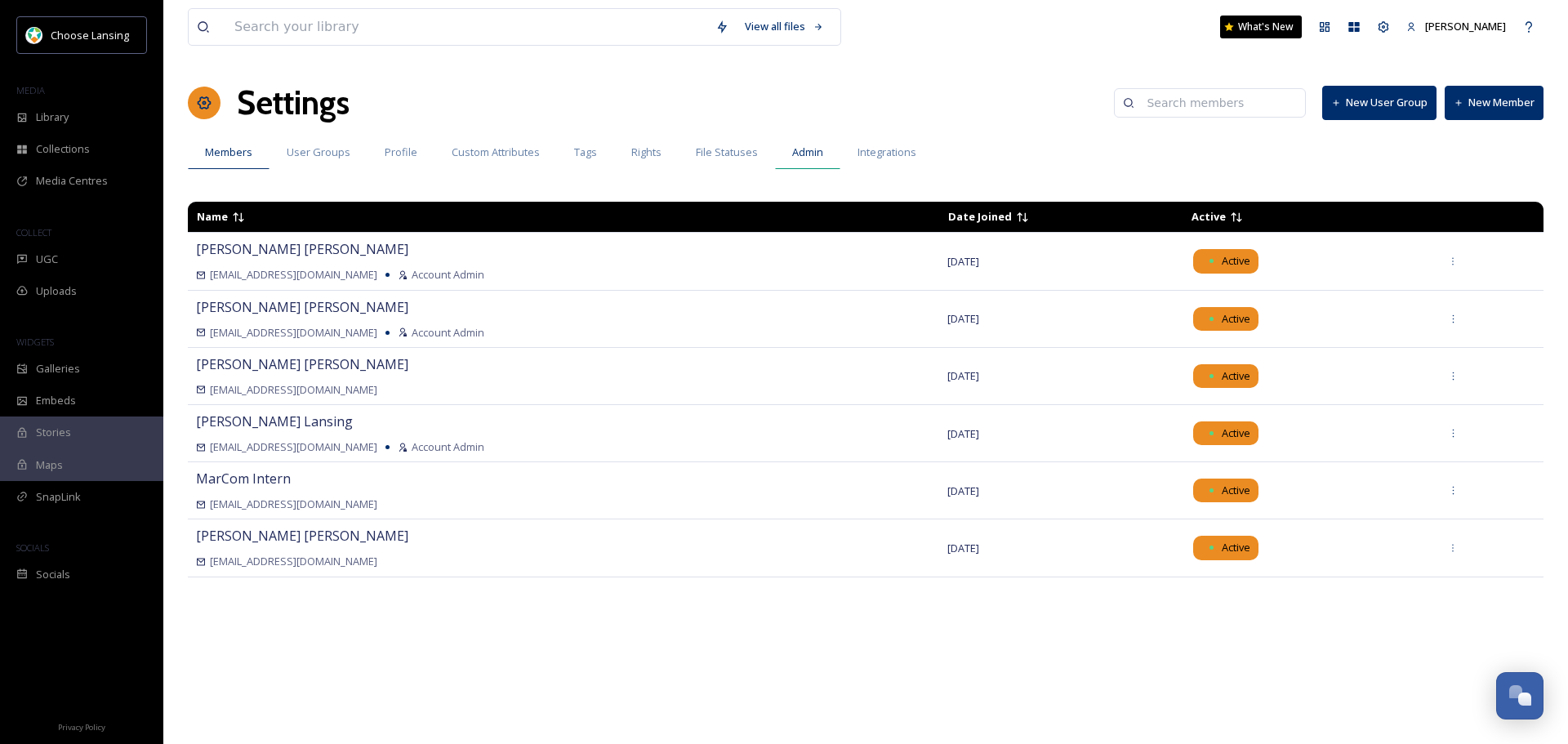
click at [816, 147] on span "Admin" at bounding box center [807, 152] width 31 height 16
